Goal: Navigation & Orientation: Find specific page/section

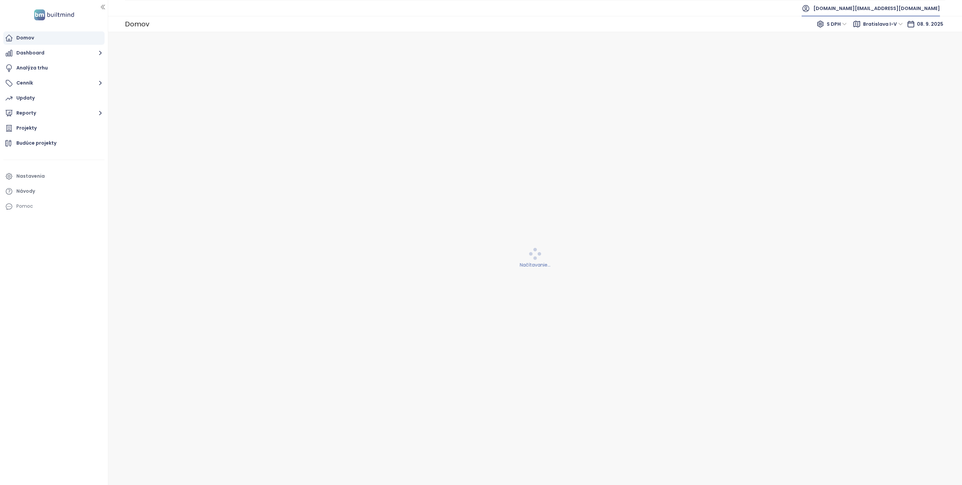
click at [913, 9] on span "[DOMAIN_NAME][EMAIL_ADDRESS][DOMAIN_NAME]" at bounding box center [877, 8] width 127 height 16
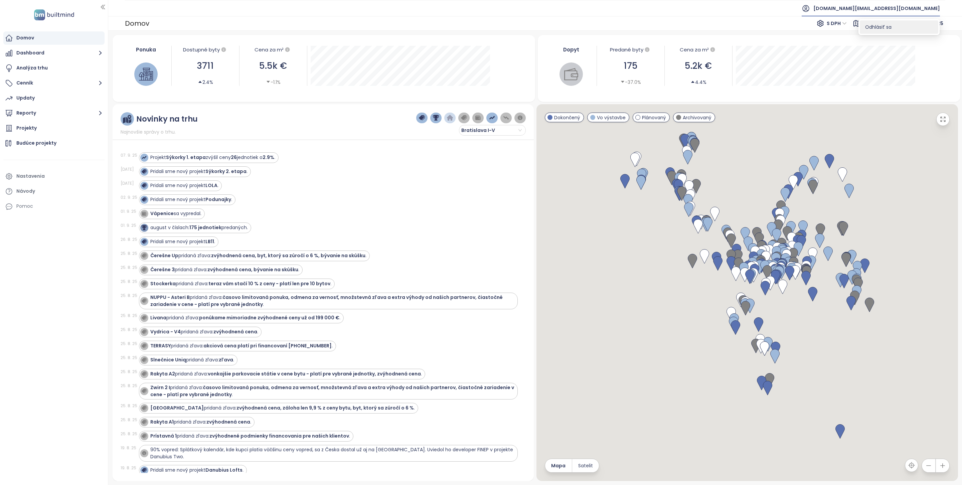
click at [897, 29] on li "Odhlásiť sa" at bounding box center [899, 26] width 79 height 13
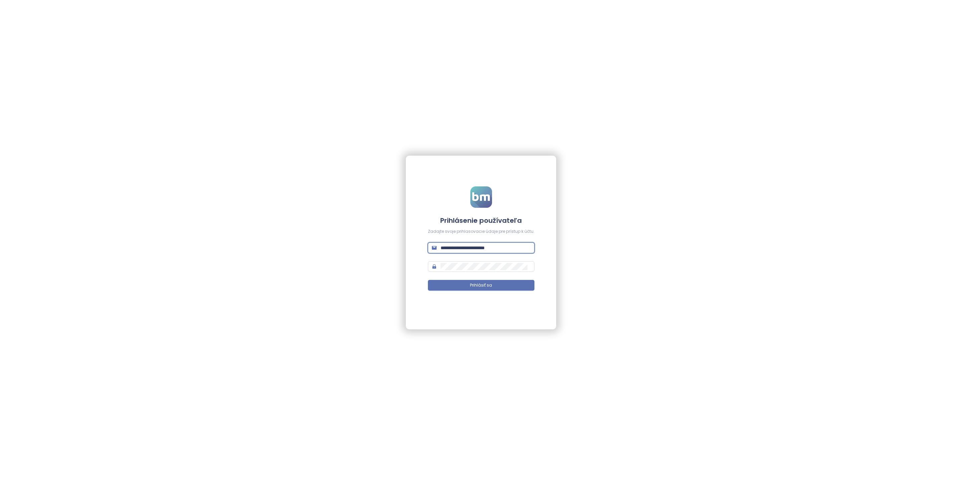
click at [487, 249] on input "**********" at bounding box center [486, 247] width 90 height 7
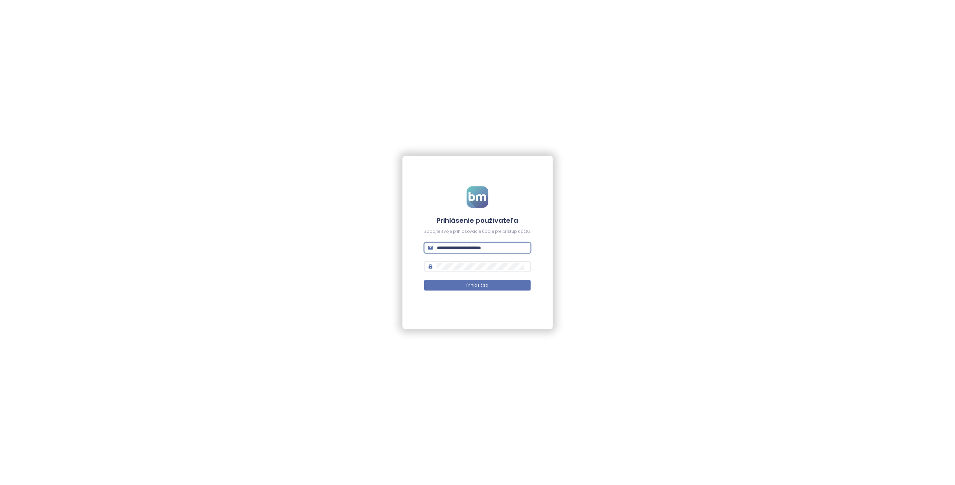
click at [487, 249] on input "**********" at bounding box center [482, 247] width 90 height 7
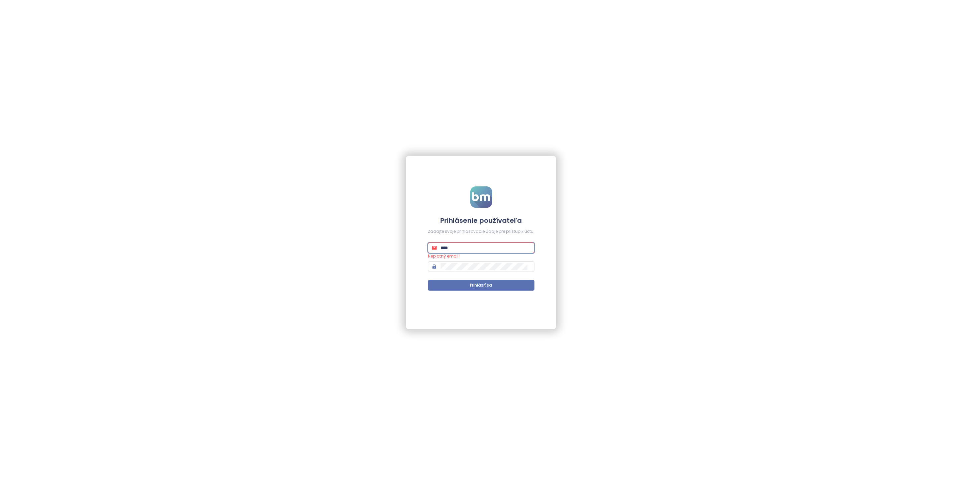
type input "**********"
click at [489, 286] on span "Prihlásiť sa" at bounding box center [481, 285] width 22 height 6
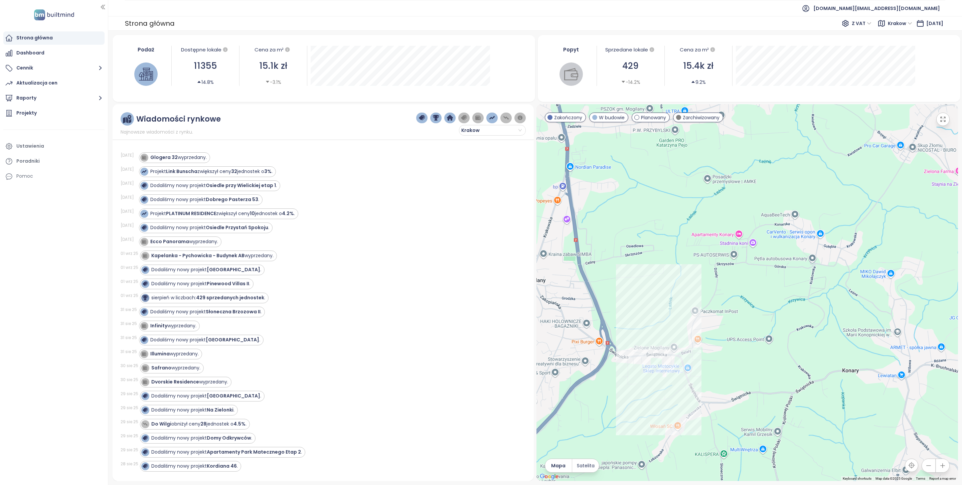
drag, startPoint x: 654, startPoint y: 320, endPoint x: 695, endPoint y: 226, distance: 102.5
click at [695, 230] on div at bounding box center [748, 292] width 422 height 377
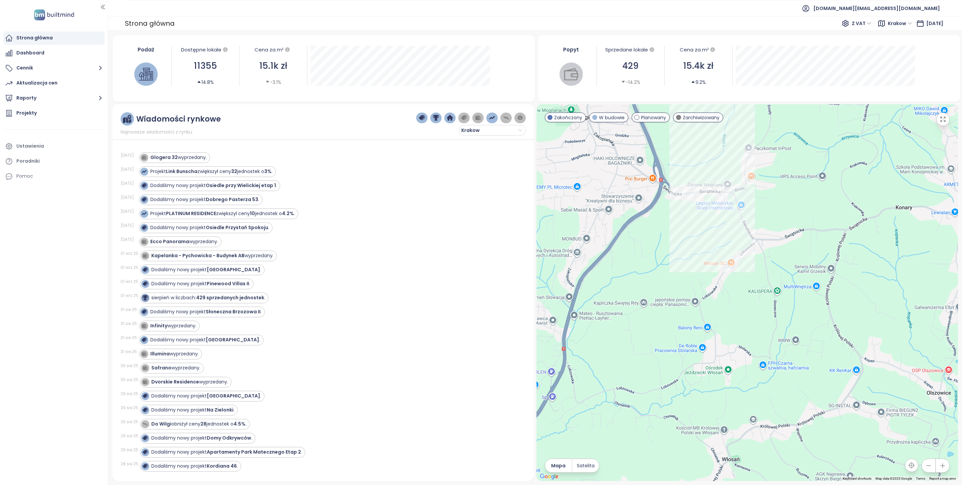
drag, startPoint x: 696, startPoint y: 331, endPoint x: 775, endPoint y: 379, distance: 92.1
click at [775, 378] on div at bounding box center [748, 292] width 422 height 377
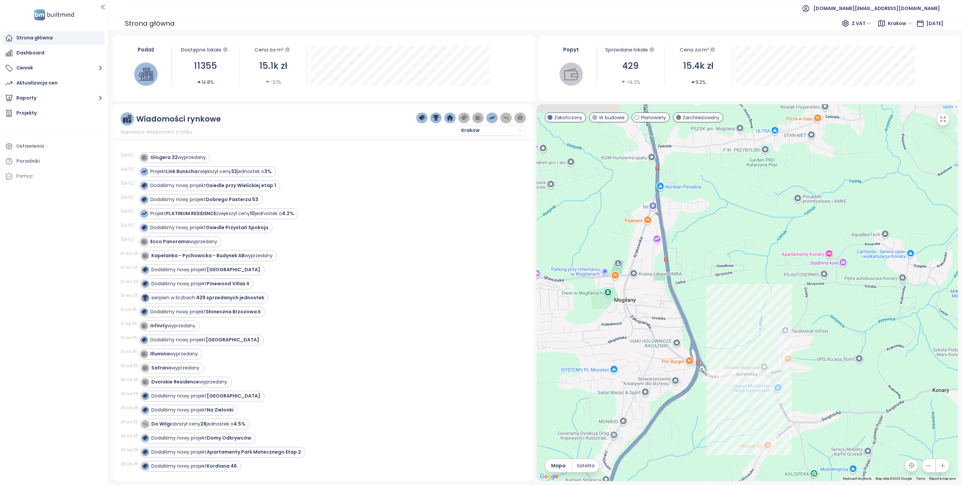
drag, startPoint x: 754, startPoint y: 256, endPoint x: 756, endPoint y: 395, distance: 139.0
click at [756, 393] on div at bounding box center [748, 292] width 422 height 377
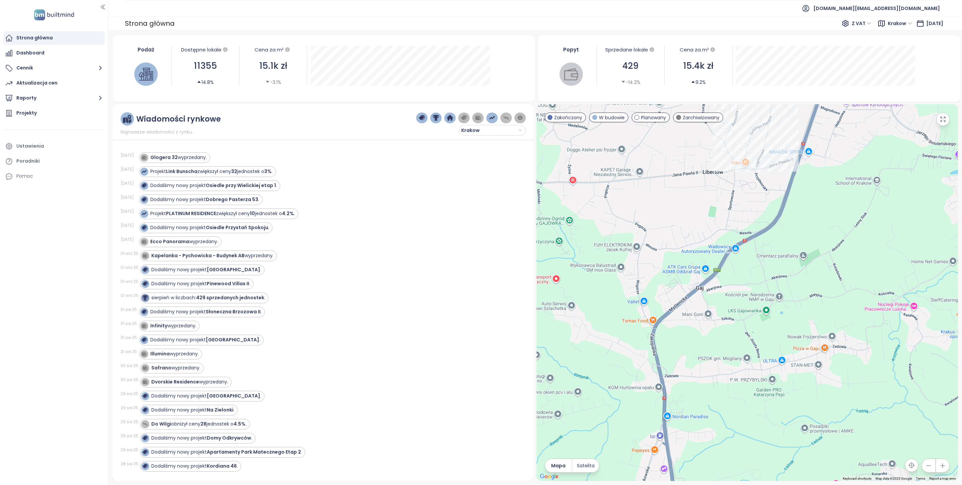
drag, startPoint x: 756, startPoint y: 319, endPoint x: 759, endPoint y: 389, distance: 69.6
click at [759, 388] on div at bounding box center [748, 292] width 422 height 377
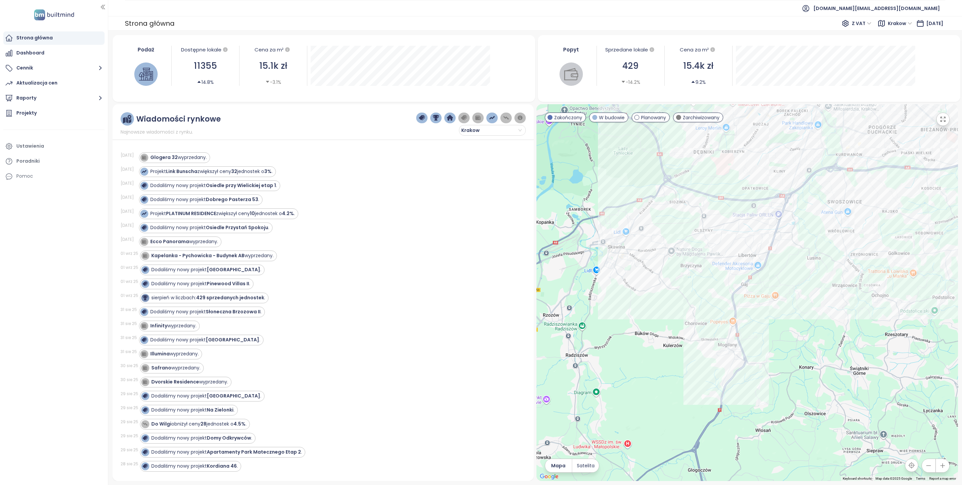
drag, startPoint x: 804, startPoint y: 208, endPoint x: 811, endPoint y: 268, distance: 60.0
click at [811, 268] on div at bounding box center [748, 292] width 422 height 377
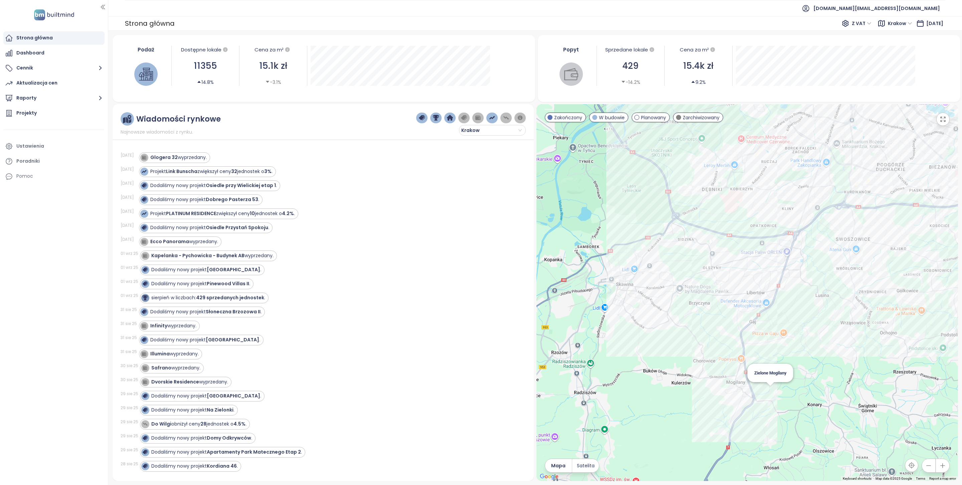
click at [770, 393] on div "Zielone Mogilany" at bounding box center [748, 292] width 422 height 377
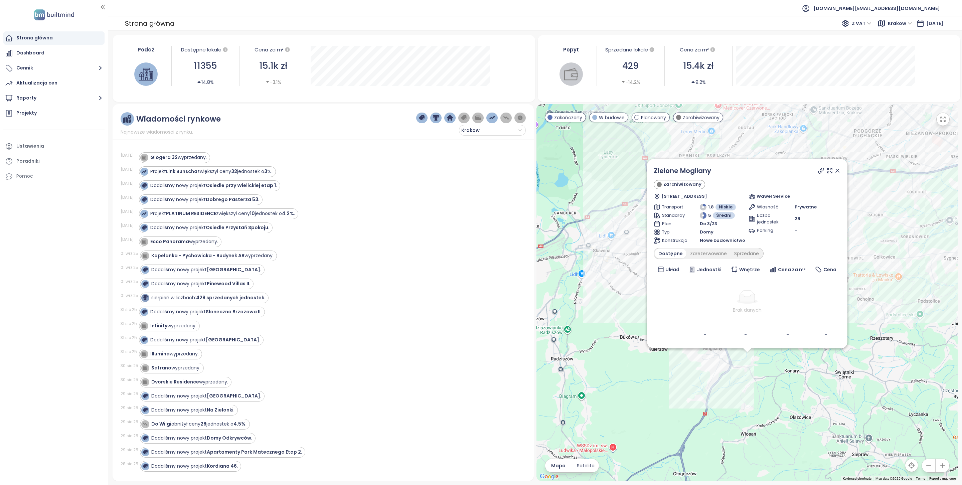
click at [838, 172] on icon at bounding box center [837, 170] width 7 height 7
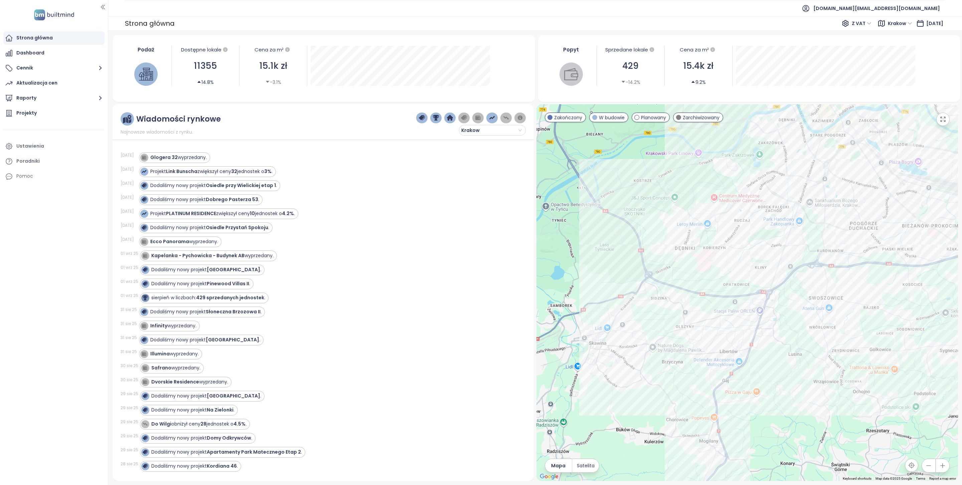
drag, startPoint x: 815, startPoint y: 262, endPoint x: 809, endPoint y: 390, distance: 127.8
click at [810, 390] on div at bounding box center [748, 292] width 422 height 377
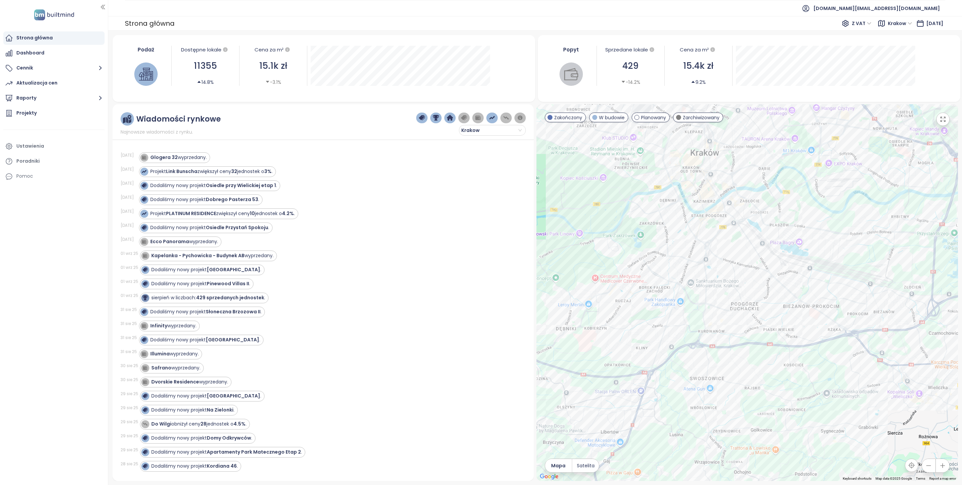
drag, startPoint x: 824, startPoint y: 350, endPoint x: 700, endPoint y: 397, distance: 132.6
click at [700, 397] on div at bounding box center [748, 292] width 422 height 377
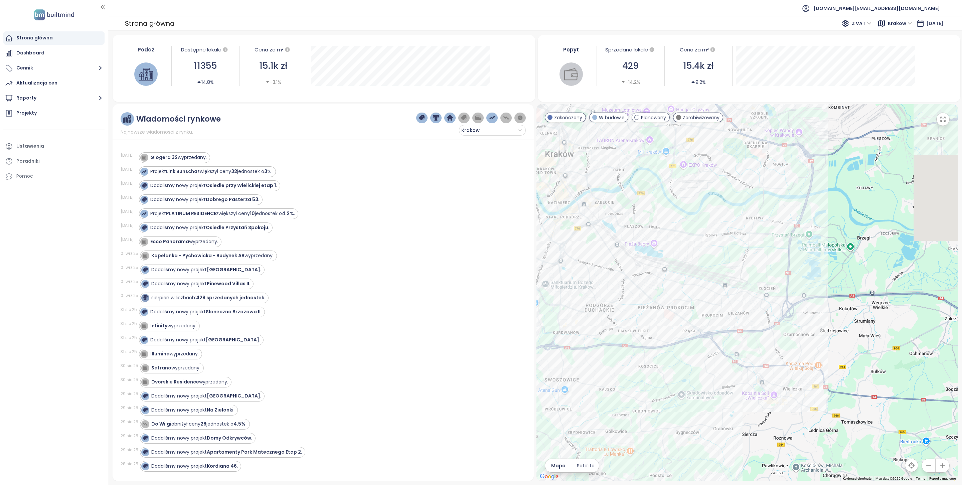
drag, startPoint x: 816, startPoint y: 368, endPoint x: 675, endPoint y: 368, distance: 141.0
click at [675, 368] on div at bounding box center [748, 292] width 422 height 377
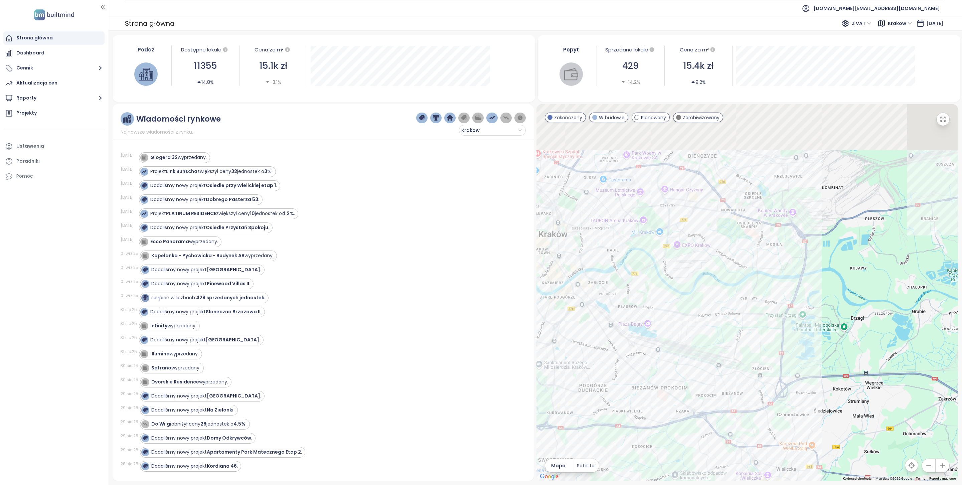
drag, startPoint x: 849, startPoint y: 308, endPoint x: 844, endPoint y: 417, distance: 109.1
click at [844, 417] on div at bounding box center [748, 292] width 422 height 377
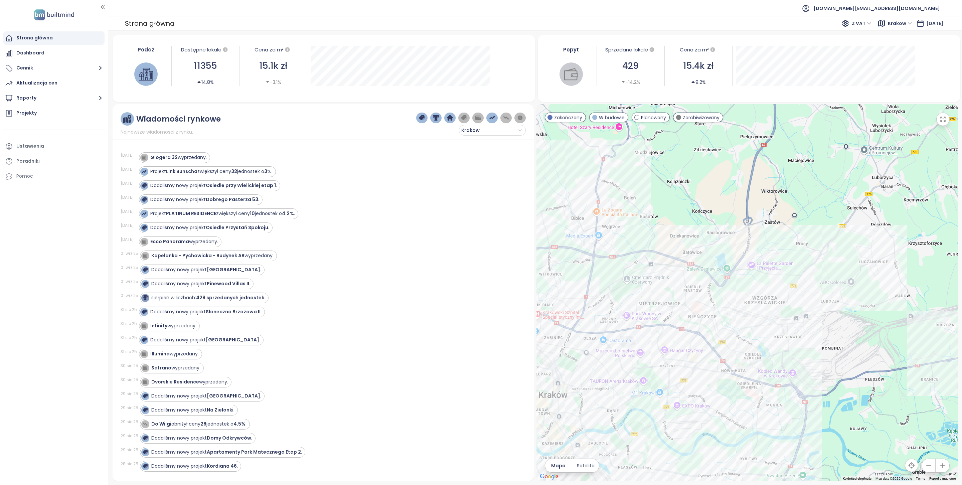
drag, startPoint x: 849, startPoint y: 285, endPoint x: 849, endPoint y: 410, distance: 125.0
click at [849, 410] on div at bounding box center [748, 292] width 422 height 377
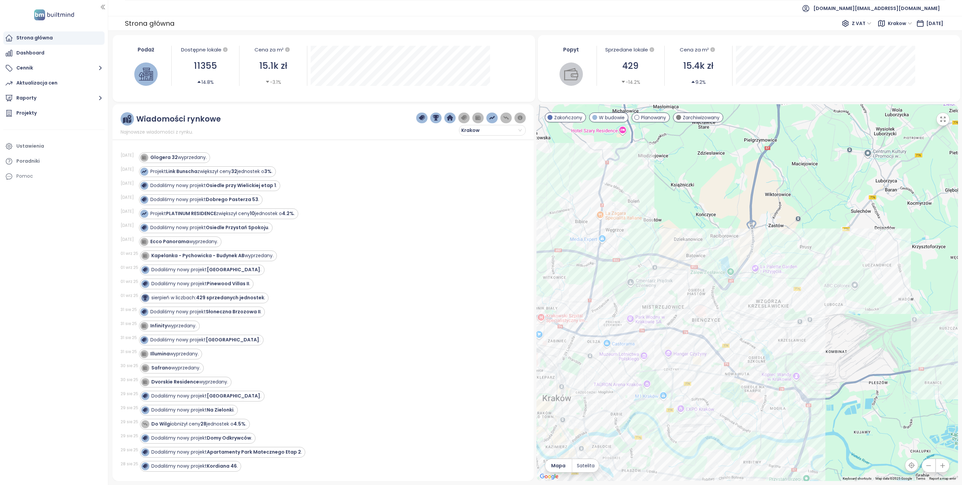
drag, startPoint x: 667, startPoint y: 218, endPoint x: 834, endPoint y: 218, distance: 167.4
click at [834, 218] on div at bounding box center [748, 292] width 422 height 377
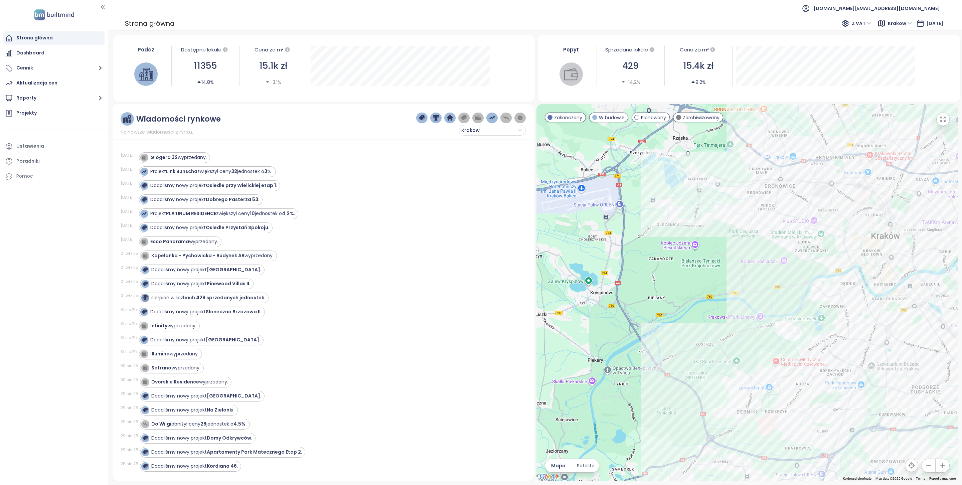
drag, startPoint x: 681, startPoint y: 378, endPoint x: 671, endPoint y: 215, distance: 163.7
click at [671, 215] on div at bounding box center [748, 292] width 422 height 377
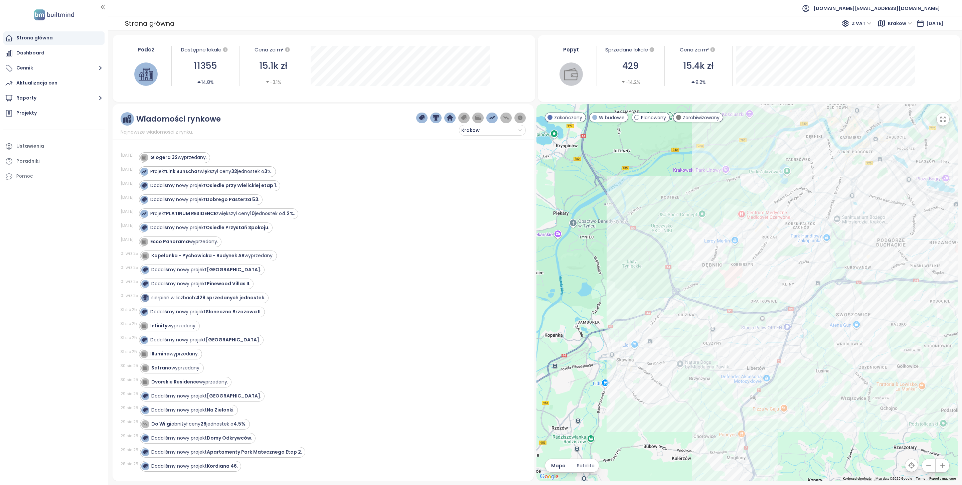
drag, startPoint x: 691, startPoint y: 373, endPoint x: 656, endPoint y: 224, distance: 152.7
click at [656, 224] on div at bounding box center [748, 292] width 422 height 377
click at [643, 339] on div "[PERSON_NAME]" at bounding box center [748, 292] width 422 height 377
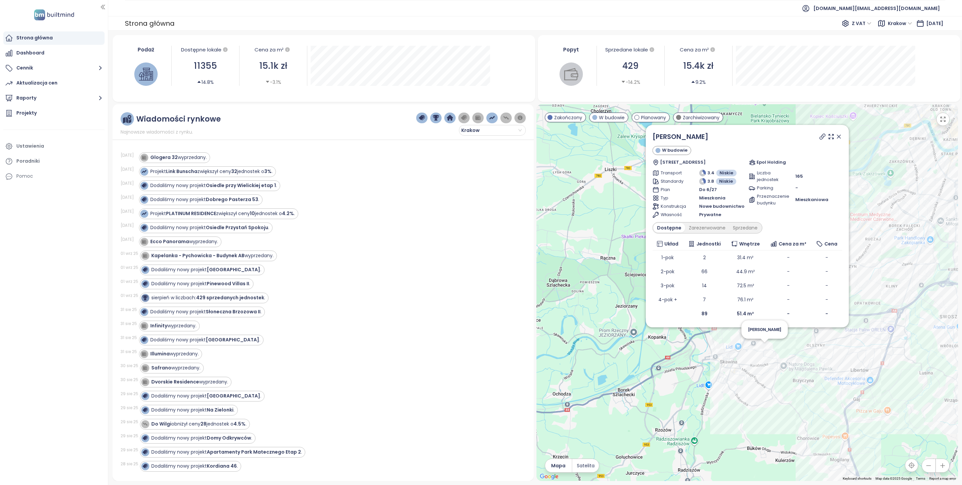
click at [767, 348] on div "Moja Skawina W budowie Pisary 16, 32-050 [GEOGRAPHIC_DATA], [GEOGRAPHIC_DATA] E…" at bounding box center [748, 292] width 422 height 377
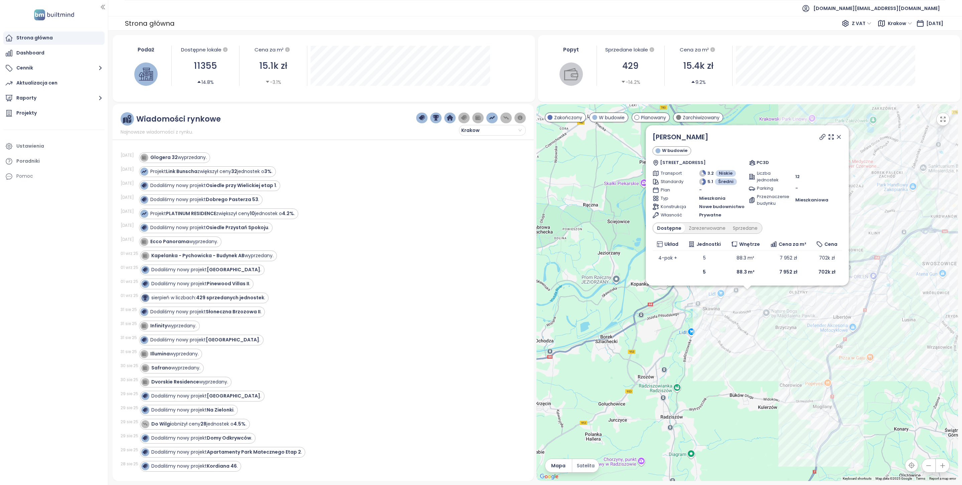
click at [836, 138] on icon at bounding box center [838, 137] width 7 height 7
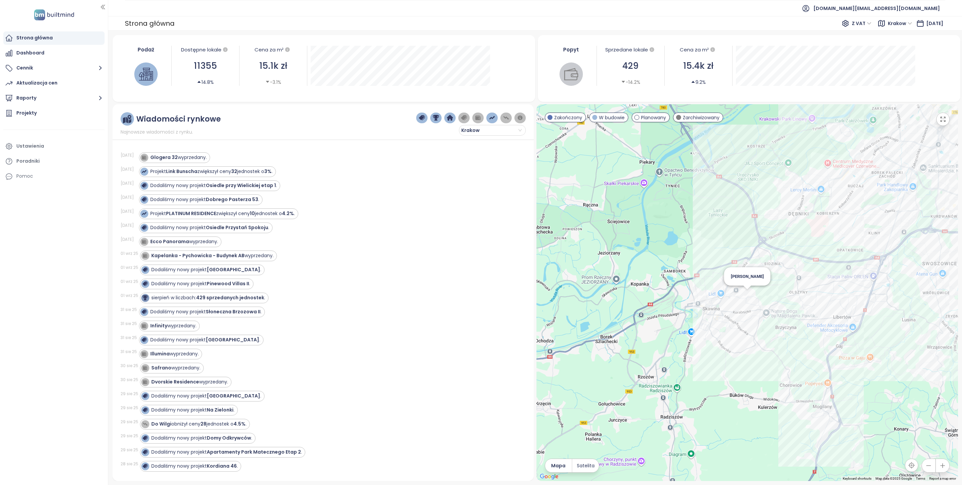
click at [750, 292] on div "[PERSON_NAME]" at bounding box center [748, 292] width 422 height 377
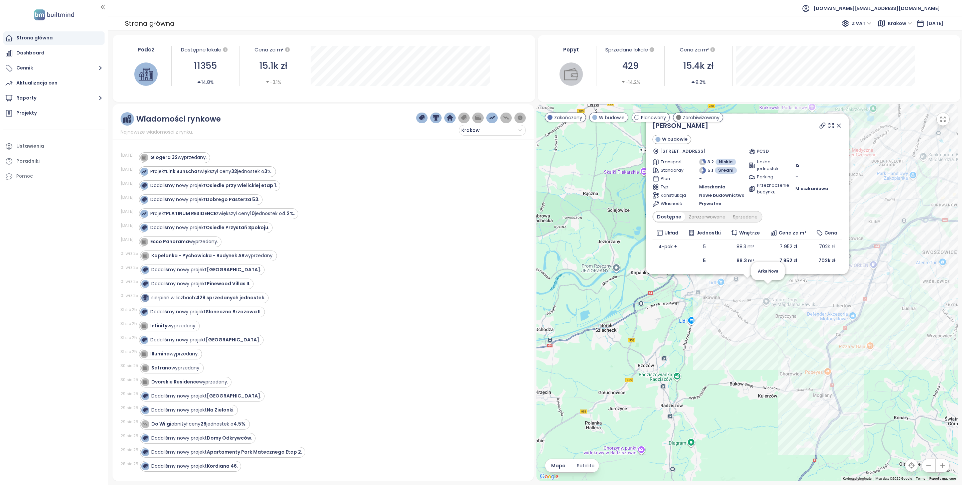
click at [766, 291] on div "Łanowe Zacisze W budowie [STREET_ADDRESS] PC3D Transport 3.2 Niskie Standardy 5…" at bounding box center [748, 292] width 422 height 377
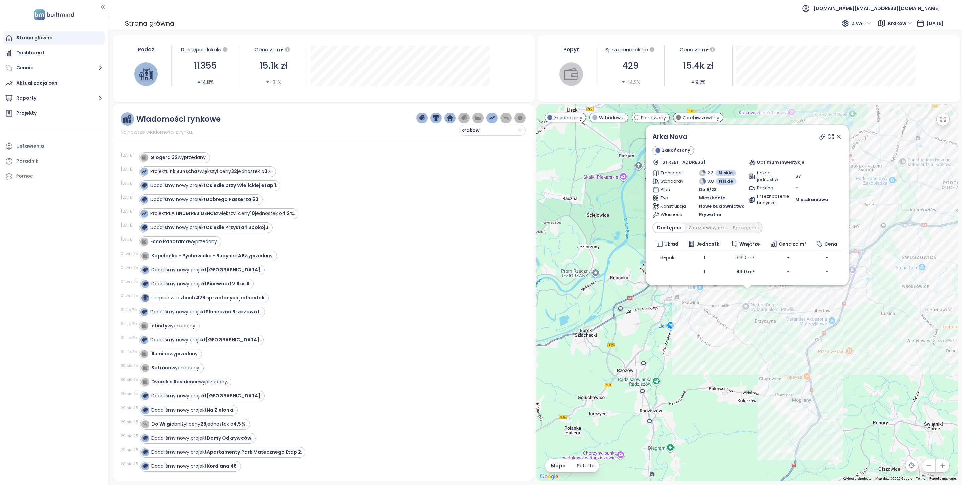
click at [839, 135] on icon at bounding box center [838, 136] width 3 height 3
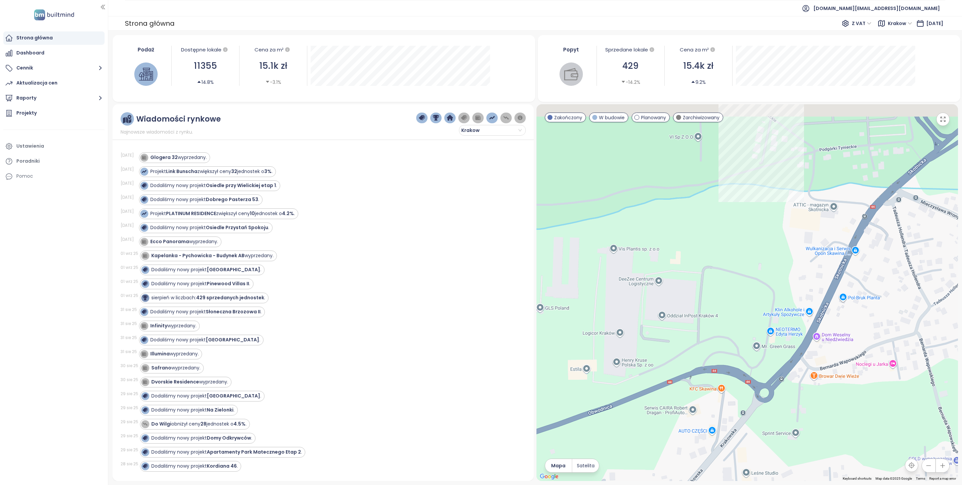
drag, startPoint x: 653, startPoint y: 183, endPoint x: 660, endPoint y: 236, distance: 52.9
click at [660, 235] on div at bounding box center [748, 292] width 422 height 377
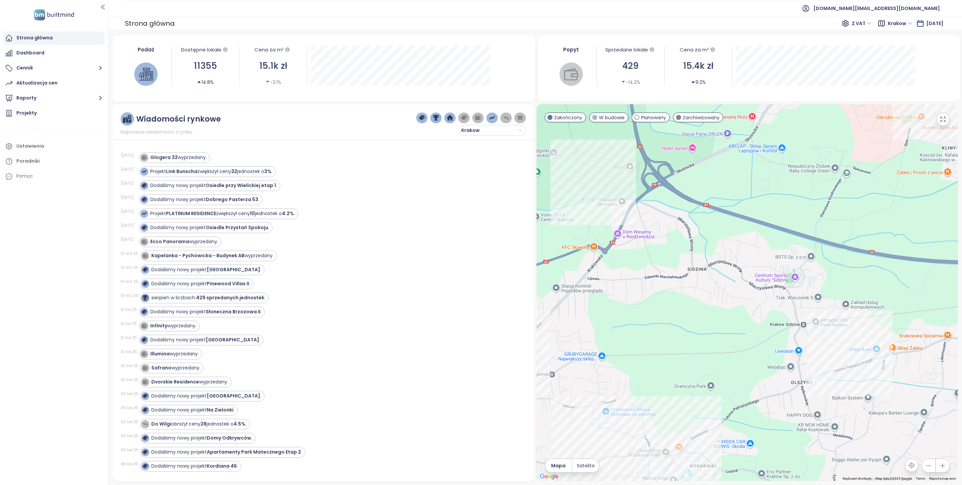
drag, startPoint x: 755, startPoint y: 262, endPoint x: 671, endPoint y: 233, distance: 89.5
click at [671, 233] on div at bounding box center [748, 292] width 422 height 377
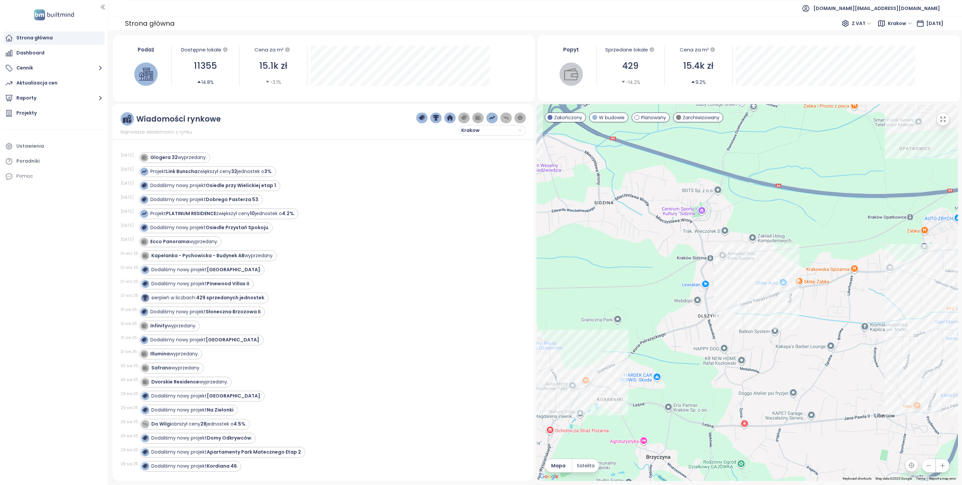
drag, startPoint x: 758, startPoint y: 305, endPoint x: 663, endPoint y: 238, distance: 116.1
click at [663, 238] on div at bounding box center [748, 292] width 422 height 377
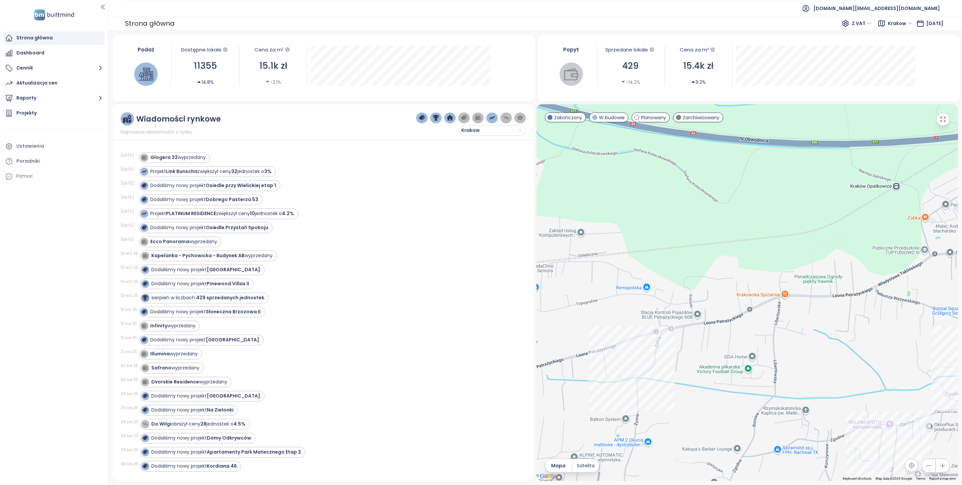
drag, startPoint x: 716, startPoint y: 228, endPoint x: 725, endPoint y: 333, distance: 105.3
click at [725, 333] on div at bounding box center [748, 292] width 422 height 377
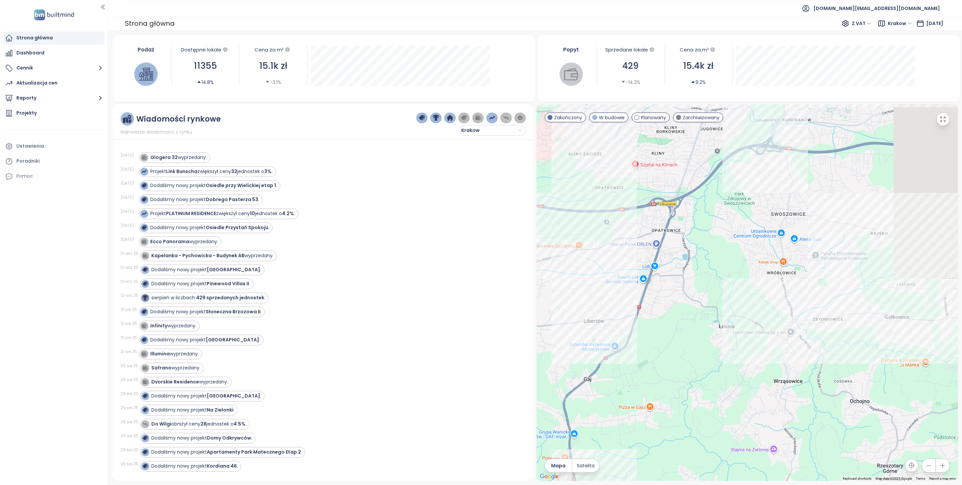
drag, startPoint x: 757, startPoint y: 365, endPoint x: 568, endPoint y: 266, distance: 213.3
click at [568, 266] on div at bounding box center [748, 292] width 422 height 377
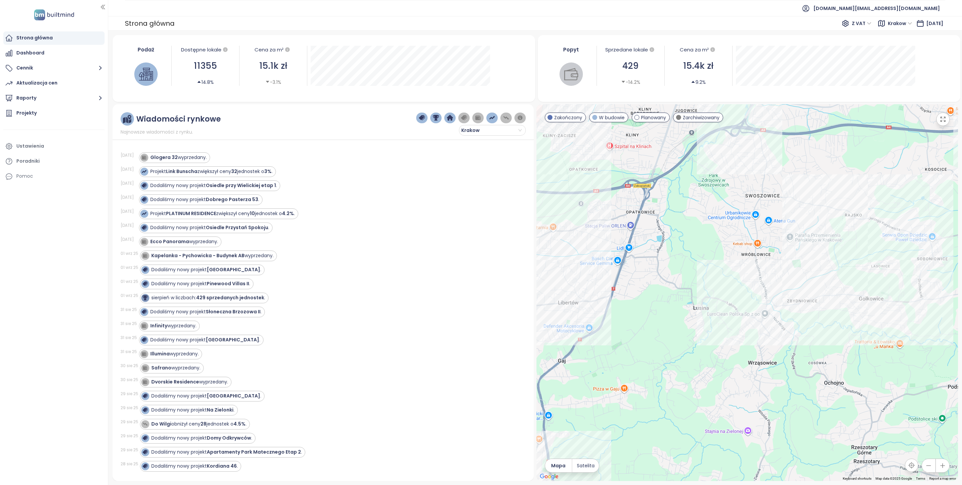
drag, startPoint x: 681, startPoint y: 333, endPoint x: 815, endPoint y: 332, distance: 134.3
click at [815, 332] on div at bounding box center [748, 292] width 422 height 377
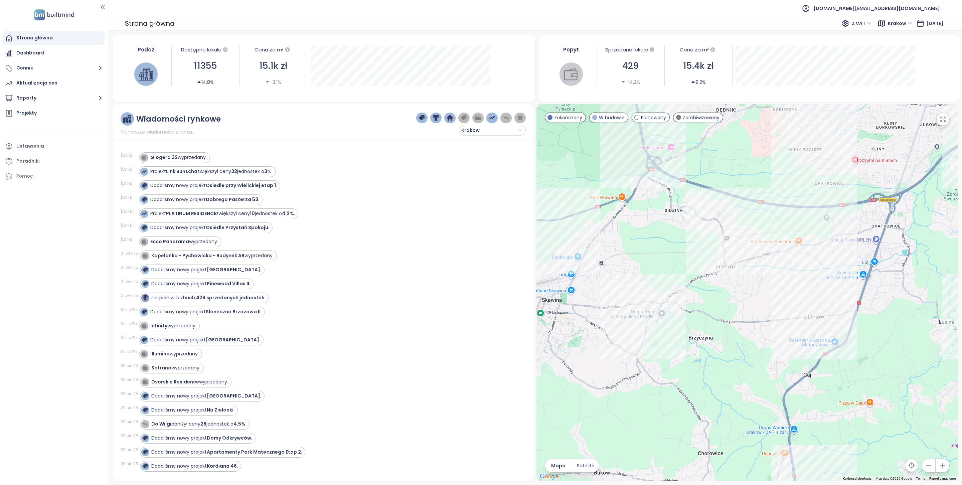
drag, startPoint x: 660, startPoint y: 282, endPoint x: 828, endPoint y: 315, distance: 171.3
click at [827, 315] on div at bounding box center [748, 292] width 422 height 377
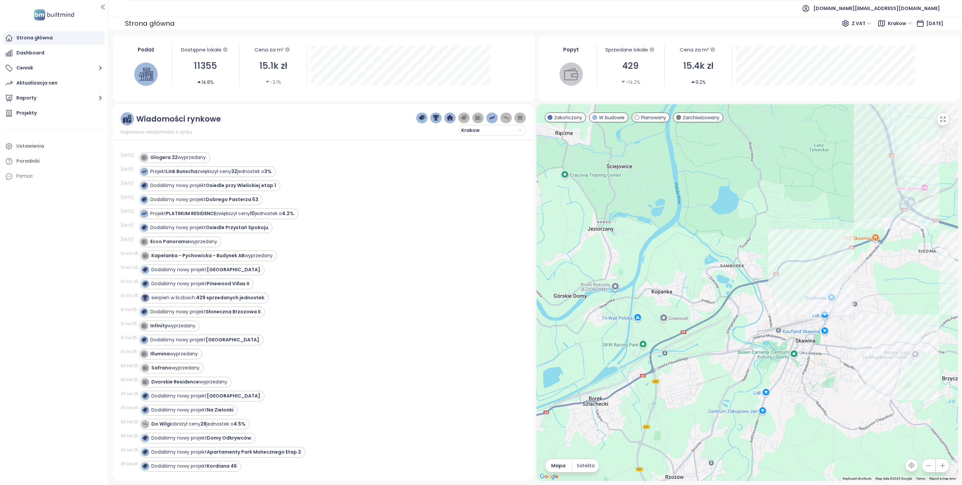
drag, startPoint x: 718, startPoint y: 253, endPoint x: 838, endPoint y: 274, distance: 121.6
click at [838, 274] on div at bounding box center [748, 292] width 422 height 377
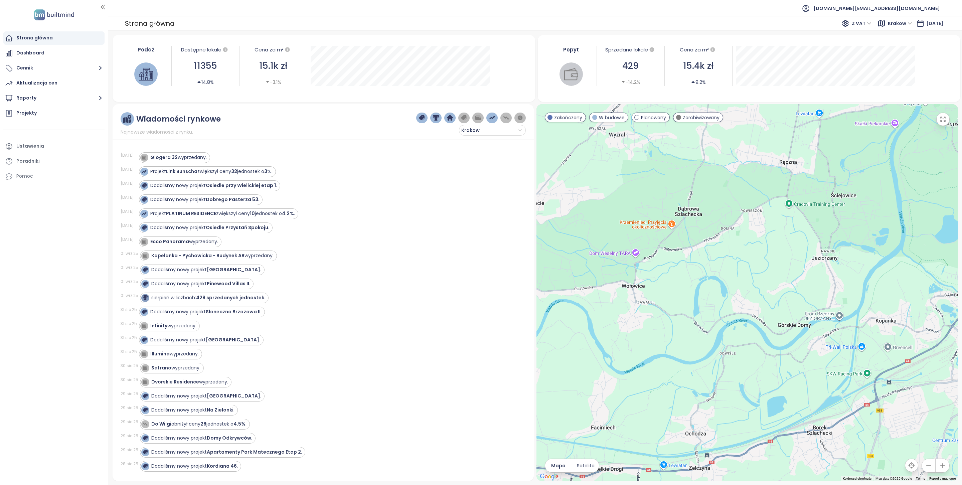
drag, startPoint x: 657, startPoint y: 243, endPoint x: 758, endPoint y: 242, distance: 100.9
click at [758, 242] on div at bounding box center [748, 292] width 422 height 377
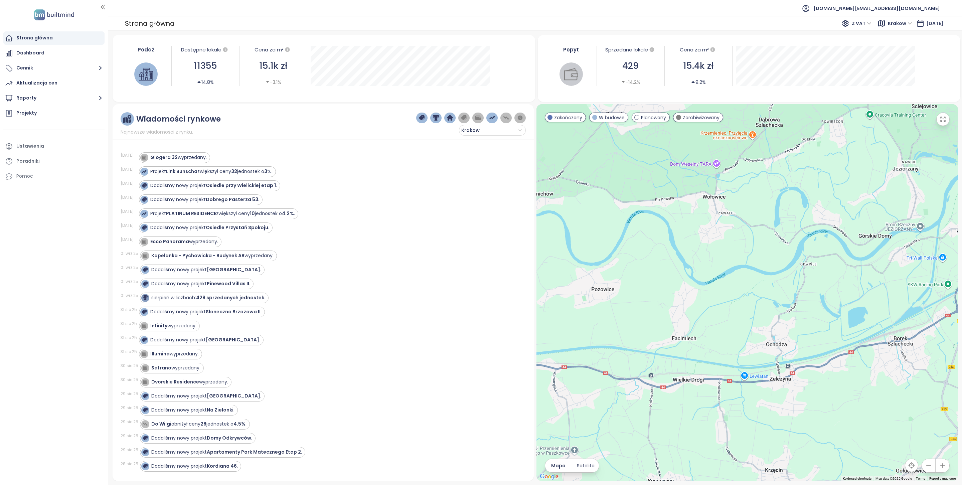
drag, startPoint x: 783, startPoint y: 295, endPoint x: 700, endPoint y: 364, distance: 108.0
click at [700, 364] on div at bounding box center [748, 292] width 422 height 377
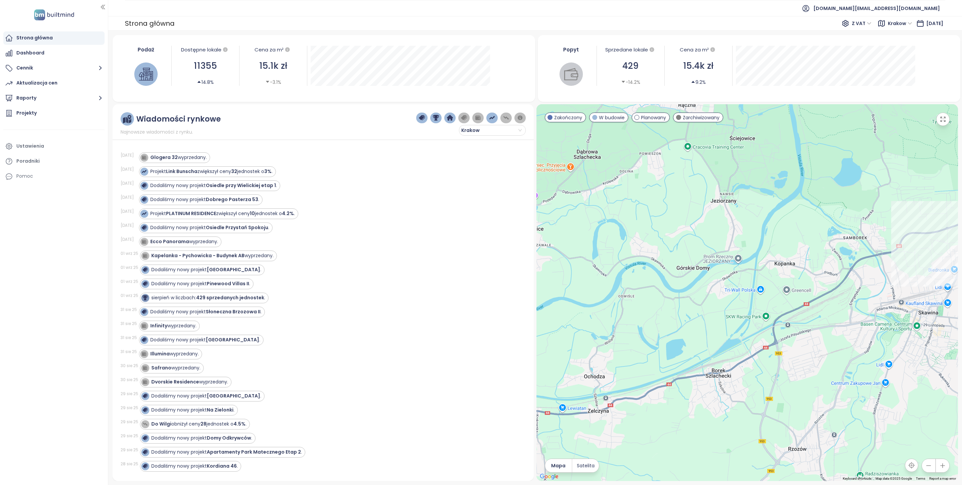
drag, startPoint x: 772, startPoint y: 327, endPoint x: 665, endPoint y: 289, distance: 113.8
click at [665, 289] on div at bounding box center [748, 292] width 422 height 377
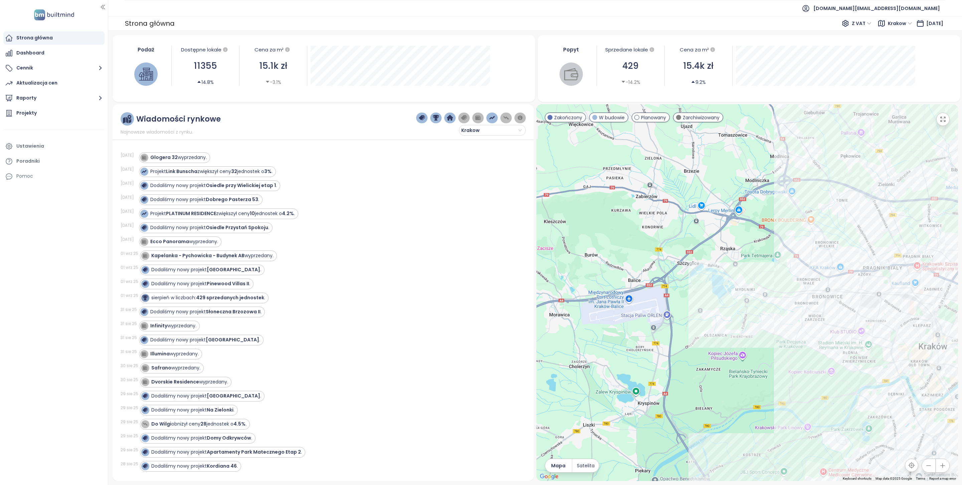
drag, startPoint x: 816, startPoint y: 161, endPoint x: 709, endPoint y: 235, distance: 130.2
click at [711, 235] on div at bounding box center [748, 292] width 422 height 377
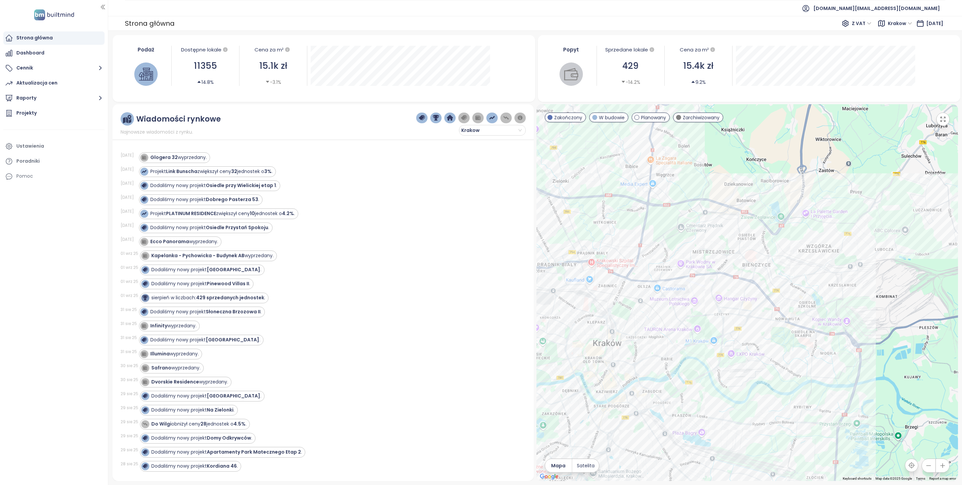
drag, startPoint x: 912, startPoint y: 226, endPoint x: 672, endPoint y: 199, distance: 241.8
click at [672, 199] on div at bounding box center [748, 292] width 422 height 377
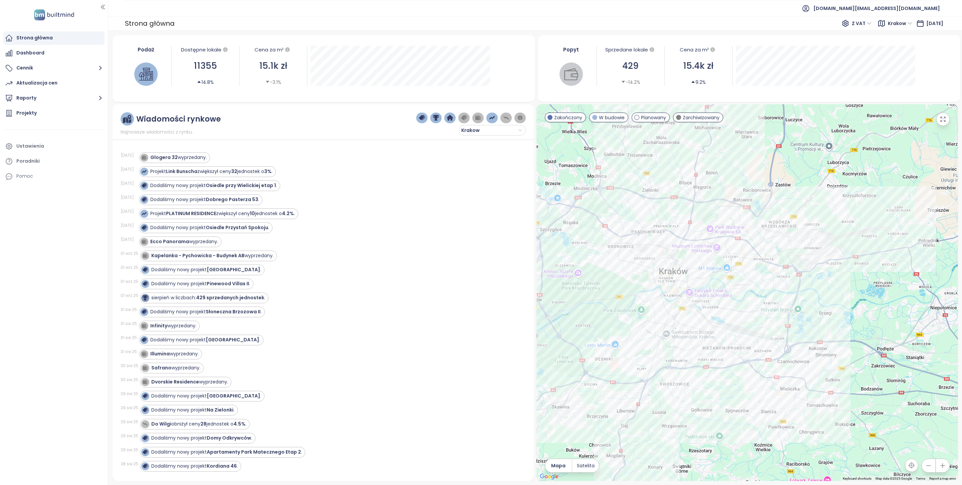
drag, startPoint x: 852, startPoint y: 306, endPoint x: 817, endPoint y: 249, distance: 67.0
click at [817, 249] on div at bounding box center [748, 292] width 422 height 377
click at [903, 12] on span "[DOMAIN_NAME][EMAIL_ADDRESS][DOMAIN_NAME]" at bounding box center [877, 8] width 127 height 16
click at [892, 27] on span "Wyloguj się" at bounding box center [879, 27] width 26 height 7
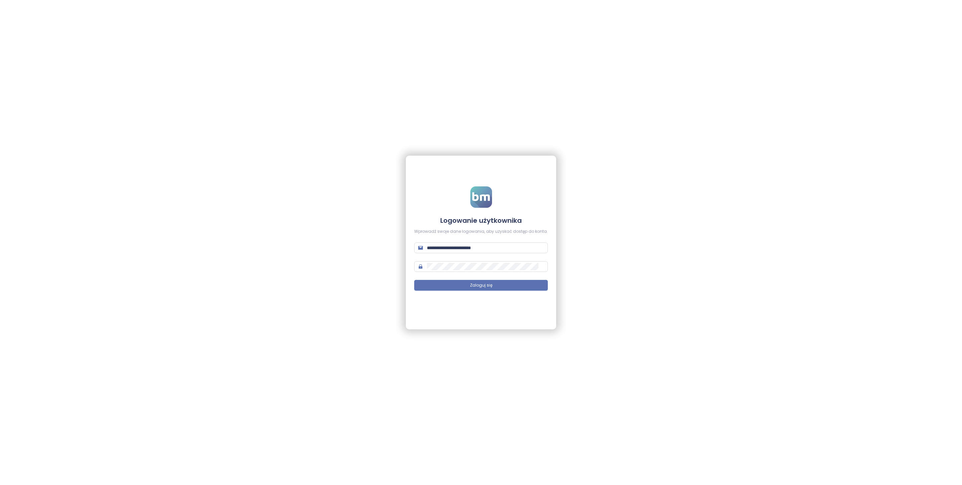
click at [489, 241] on form "**********" at bounding box center [481, 242] width 134 height 113
click at [489, 246] on input "**********" at bounding box center [485, 247] width 117 height 7
click at [464, 286] on button "Zaloguj się" at bounding box center [481, 285] width 134 height 11
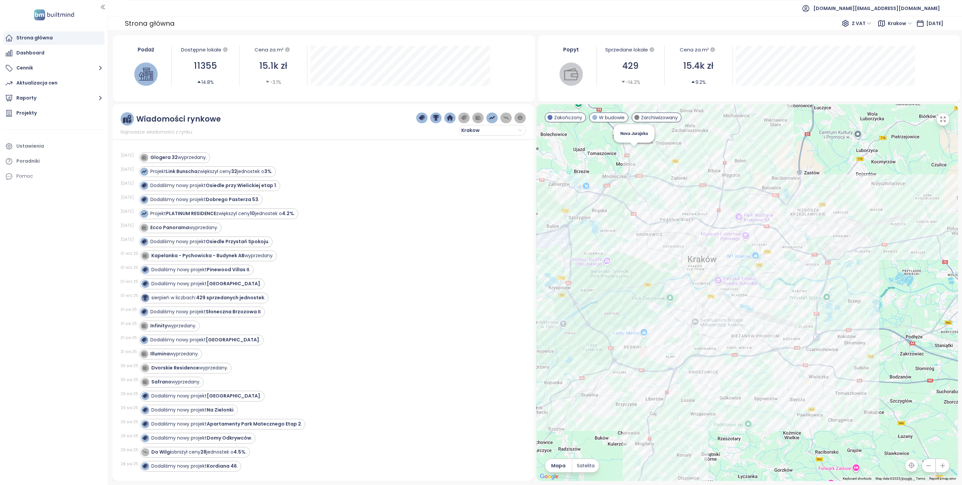
click at [635, 156] on div "Nova Jurajska" at bounding box center [748, 292] width 422 height 377
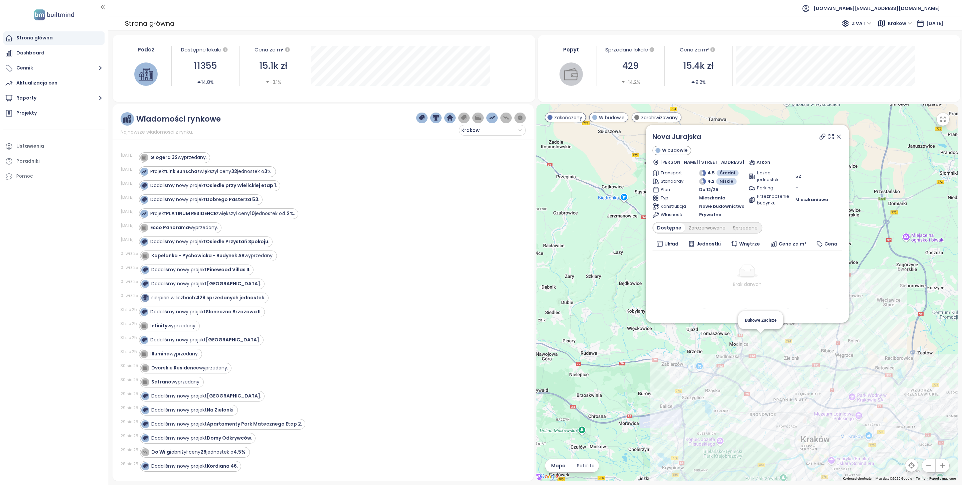
click at [764, 339] on div "Nova Jurajska W budowie Rydza Śmigłego 40, 32-085 [GEOGRAPHIC_DATA], [GEOGRAPHI…" at bounding box center [748, 292] width 422 height 377
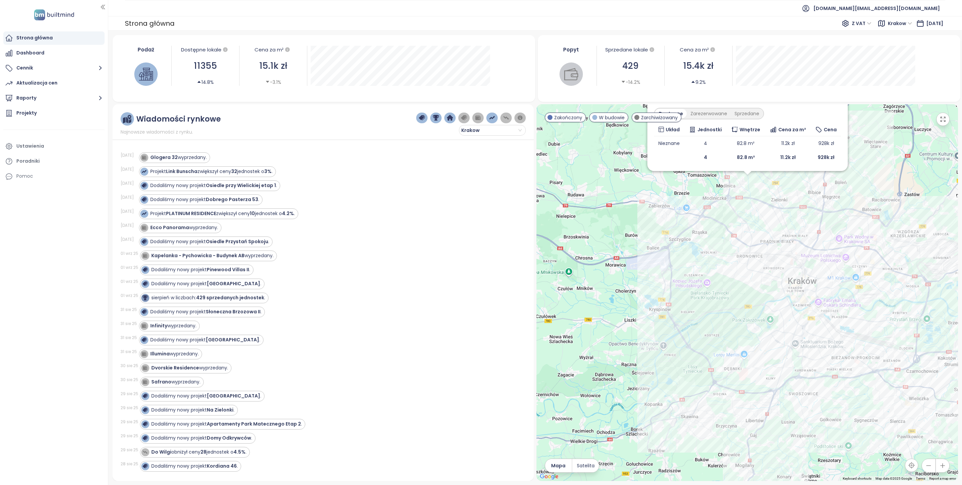
drag, startPoint x: 864, startPoint y: 399, endPoint x: 864, endPoint y: 289, distance: 109.6
click at [864, 289] on div "Bukowe Zacisze W budowie Cicha 10, 32-085 Giebułtów, [GEOGRAPHIC_DATA] Bukowe Z…" at bounding box center [748, 292] width 422 height 377
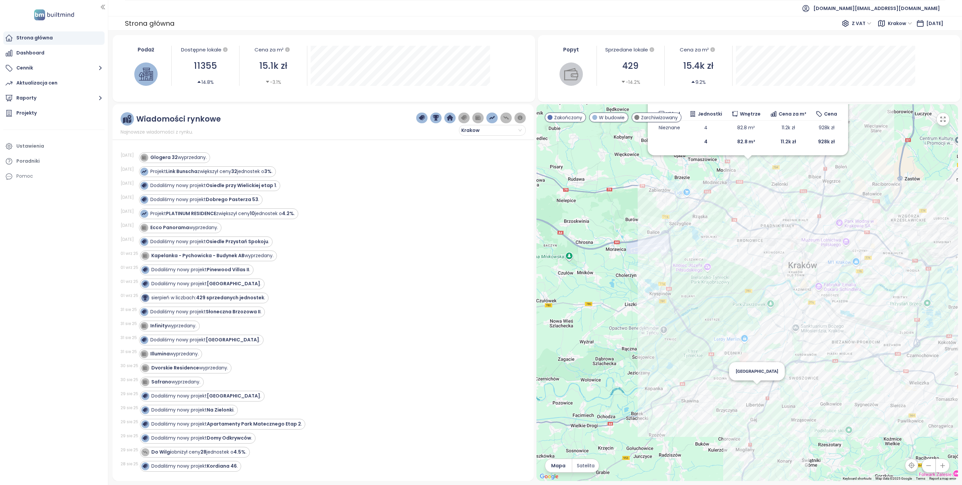
click at [756, 395] on div "Bukowe Zacisze W budowie Cicha 10, 32-085 Giebułtów, [GEOGRAPHIC_DATA] Bukowe Z…" at bounding box center [748, 292] width 422 height 377
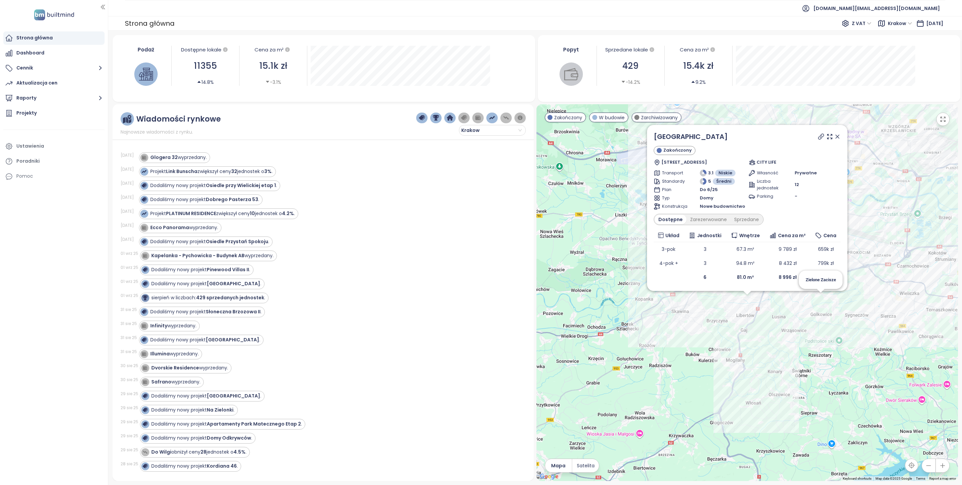
click at [820, 304] on div "[GEOGRAPHIC_DATA] Zakończony [STREET_ADDRESS] CITY LIFE Transport 3.1 Niskie St…" at bounding box center [748, 292] width 422 height 377
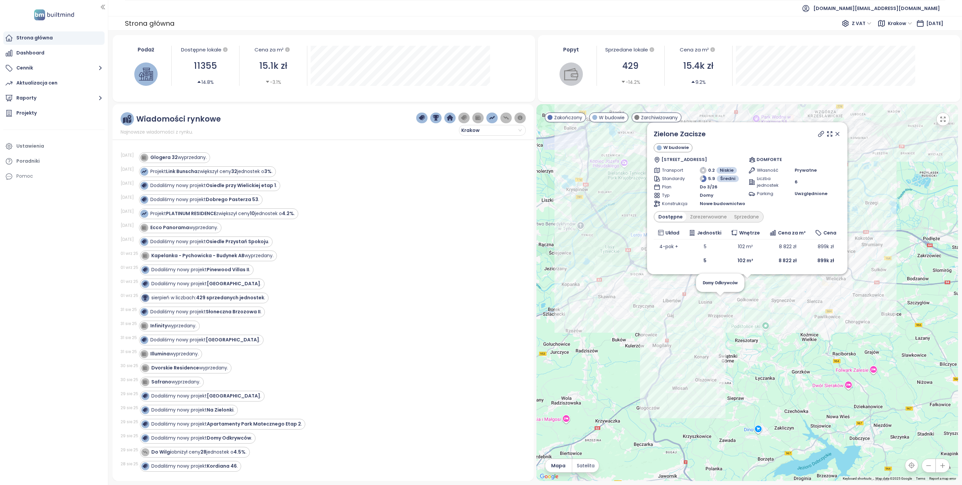
click at [717, 306] on div "Zielone Zacisze [STREET_ADDRESS] DOMFORTE Transport 0.2 Niskie Standardy 5.9 Śr…" at bounding box center [748, 292] width 422 height 377
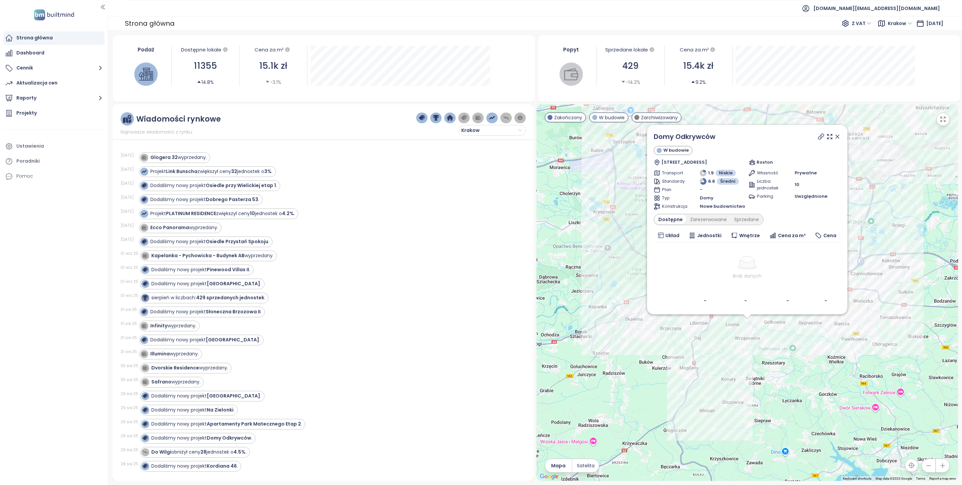
click at [840, 133] on icon at bounding box center [837, 136] width 7 height 7
